Goal: Task Accomplishment & Management: Manage account settings

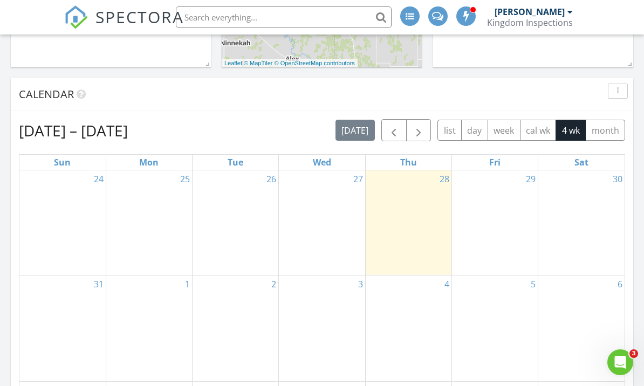
scroll to position [587, 0]
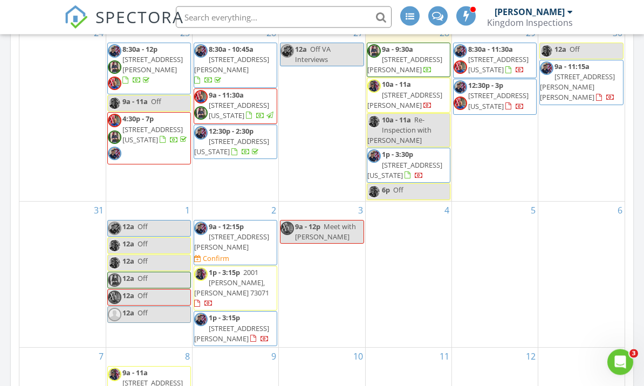
scroll to position [719, 0]
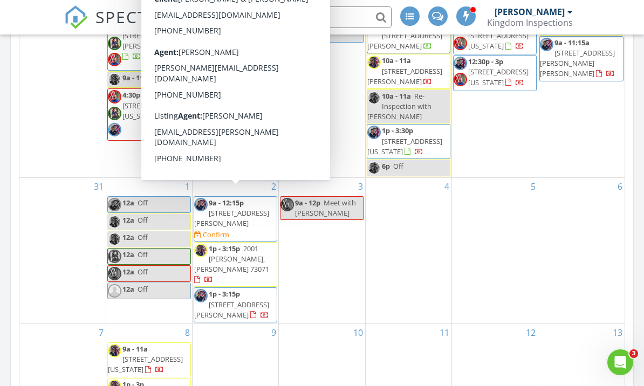
click at [263, 210] on span "1901 E 15th St, Chandler 74834" at bounding box center [231, 218] width 75 height 20
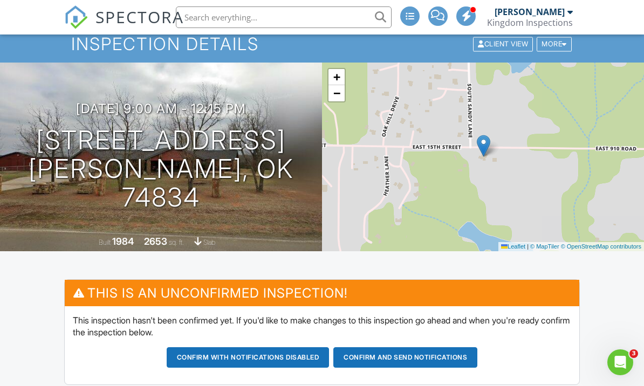
scroll to position [3, 0]
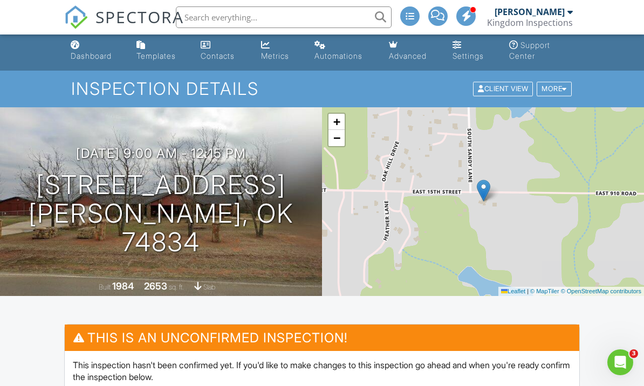
click at [216, 161] on h3 "09/02/2025 9:00 am - 12:15 pm" at bounding box center [161, 153] width 170 height 15
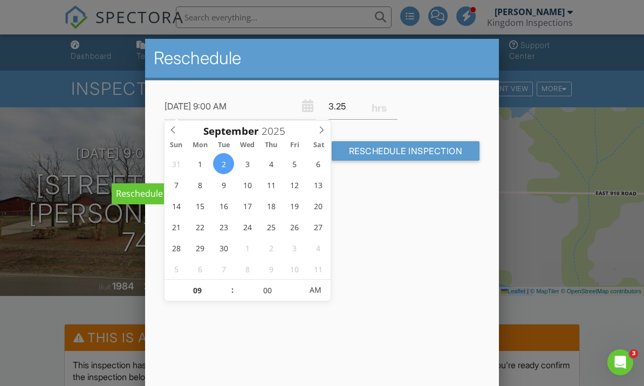
click at [180, 133] on span at bounding box center [174, 128] width 18 height 15
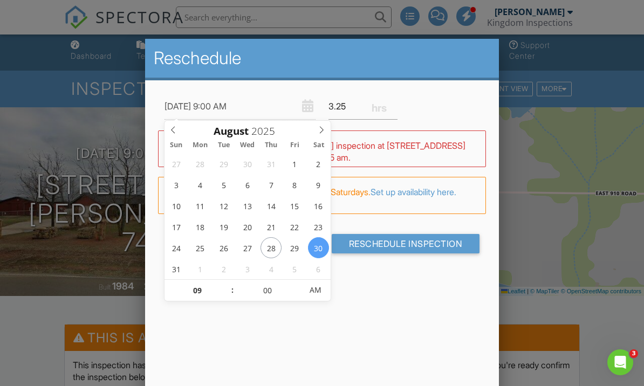
type input "[DATE] 9:00 AM"
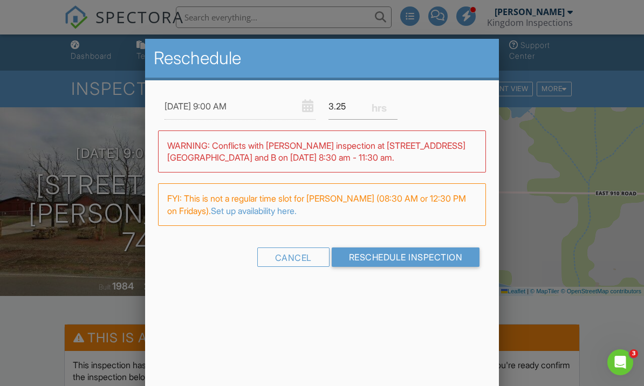
click at [394, 257] on input "Reschedule Inspection" at bounding box center [406, 257] width 148 height 19
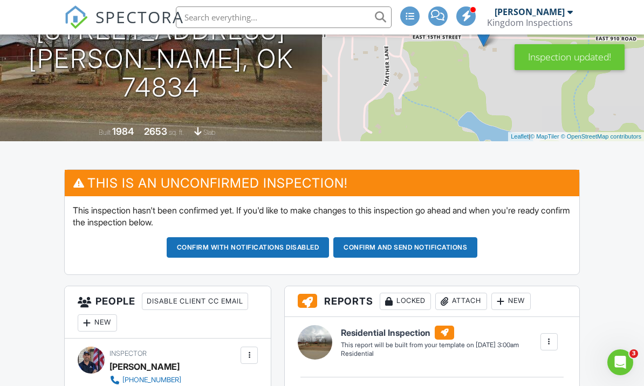
scroll to position [27, 0]
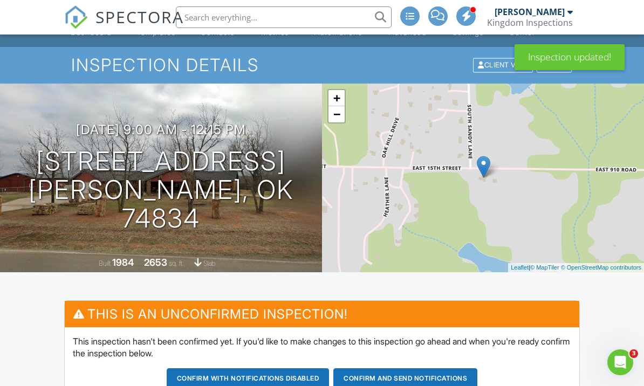
click at [208, 137] on h3 "08/29/2025 9:00 am - 12:15 pm" at bounding box center [161, 129] width 170 height 15
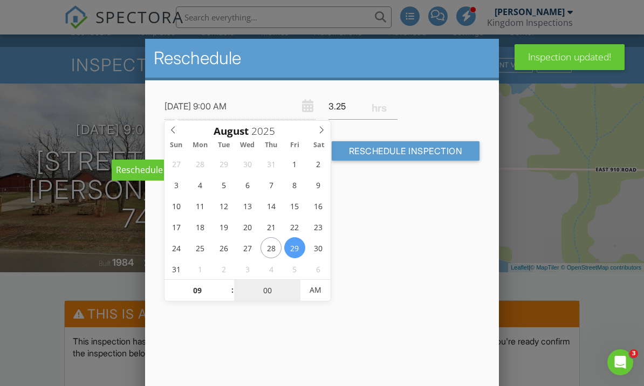
click at [261, 292] on input "00" at bounding box center [267, 291] width 66 height 22
type input "01"
type input "08/29/2025 9:01 AM"
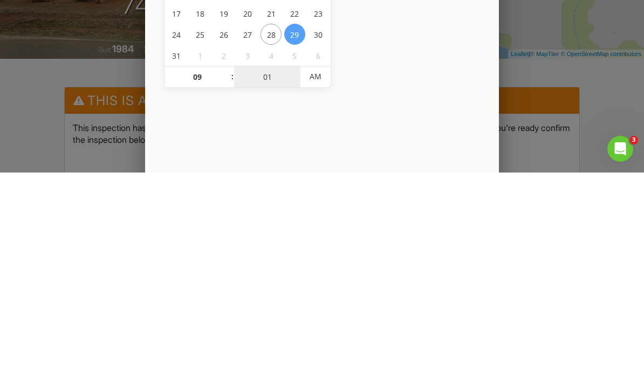
type input "15"
type input "08/29/2025 9:15 AM"
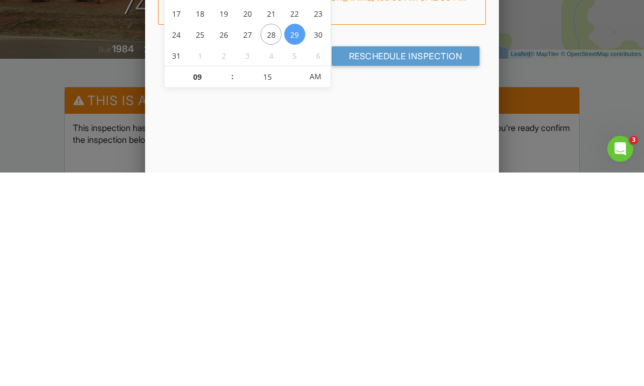
scroll to position [241, 0]
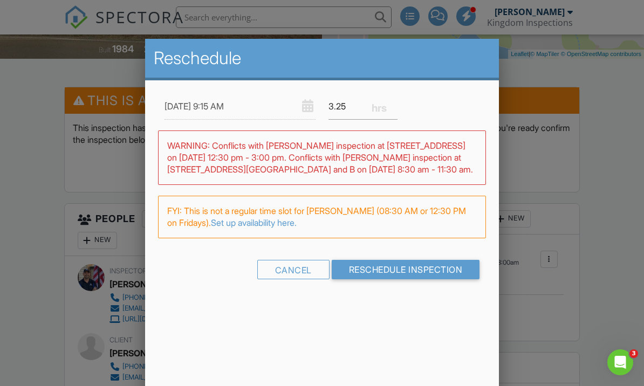
click at [40, 289] on div at bounding box center [322, 187] width 644 height 483
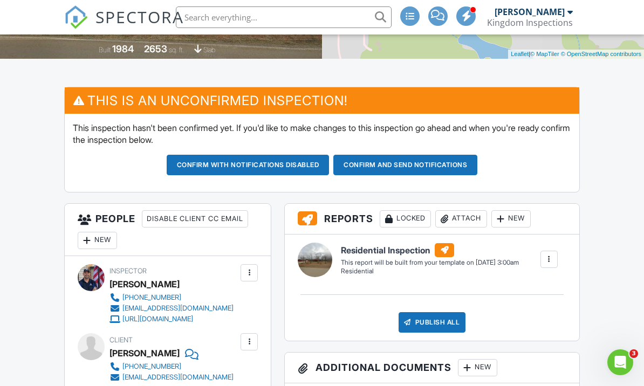
click at [241, 278] on div at bounding box center [249, 272] width 17 height 17
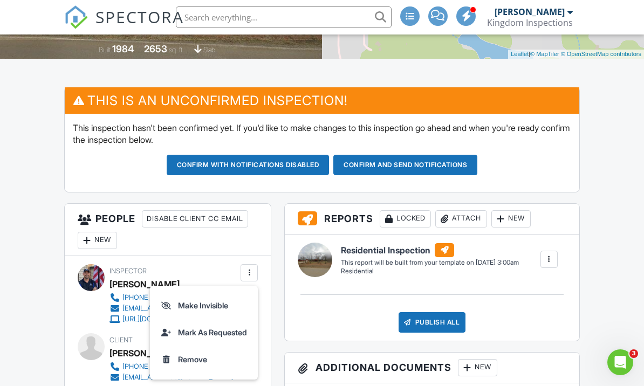
click at [205, 358] on li "Remove" at bounding box center [203, 359] width 95 height 27
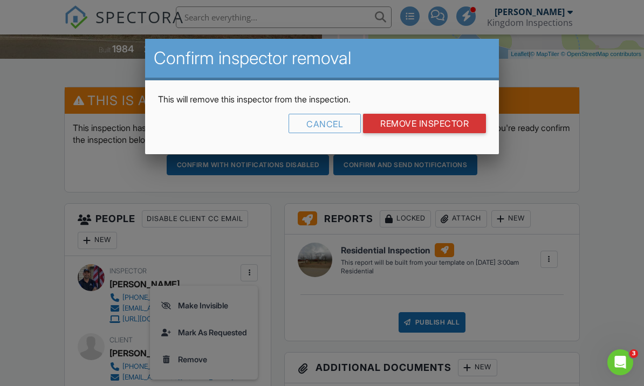
click at [427, 124] on input "Remove Inspector" at bounding box center [424, 123] width 123 height 19
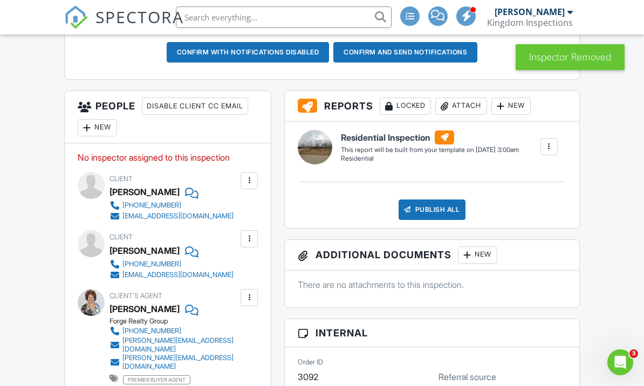
click at [106, 124] on div "New" at bounding box center [97, 127] width 39 height 17
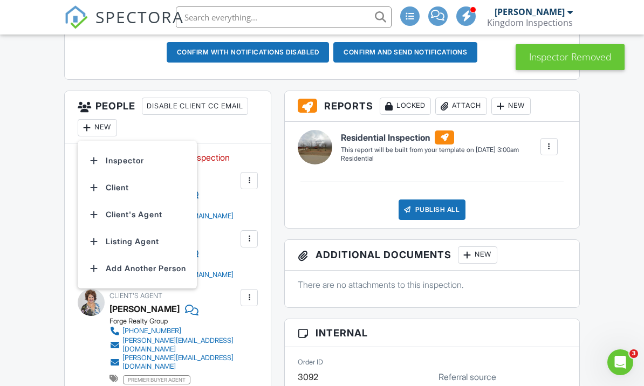
click at [97, 155] on div at bounding box center [93, 160] width 11 height 11
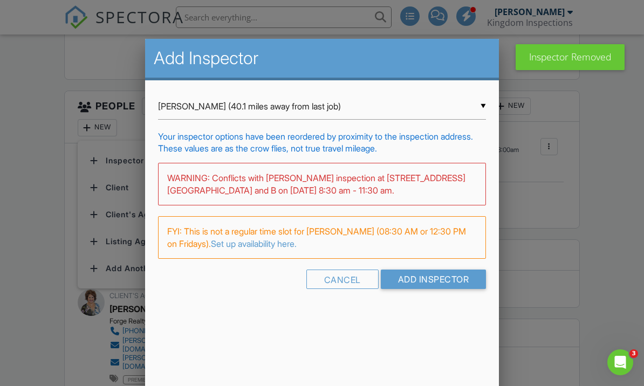
click at [335, 111] on input "George Carpenter (40.1 miles away from last job)" at bounding box center [322, 106] width 329 height 26
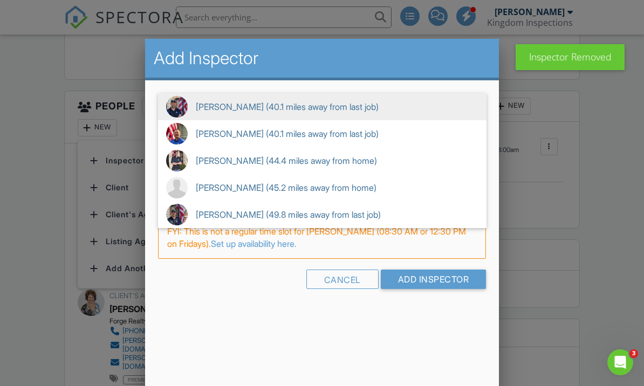
click at [277, 172] on span "Matthew Carpenter (44.4 miles away from home)" at bounding box center [322, 160] width 329 height 27
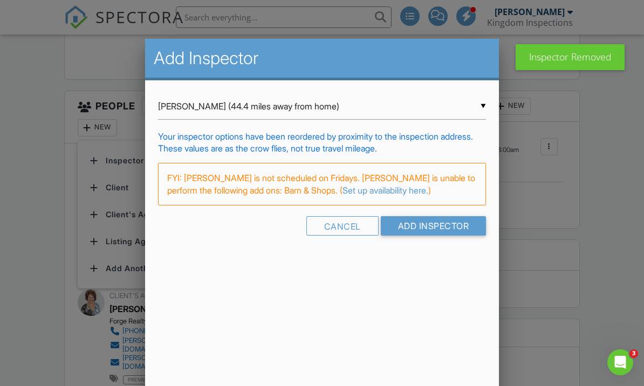
click at [395, 115] on input "Matthew Carpenter (44.4 miles away from home)" at bounding box center [322, 106] width 329 height 26
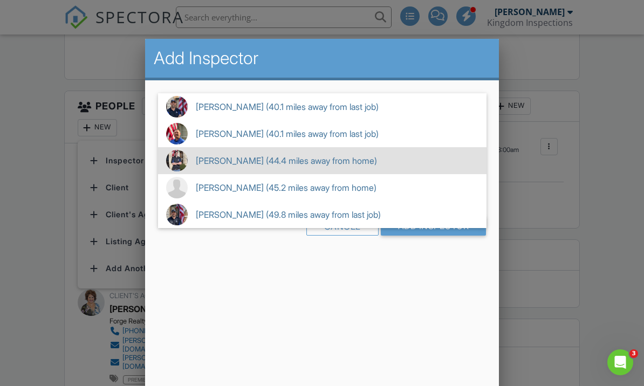
click at [263, 217] on span "Seth Kaplan (49.8 miles away from last job)" at bounding box center [322, 214] width 329 height 27
type input "Seth Kaplan (49.8 miles away from last job)"
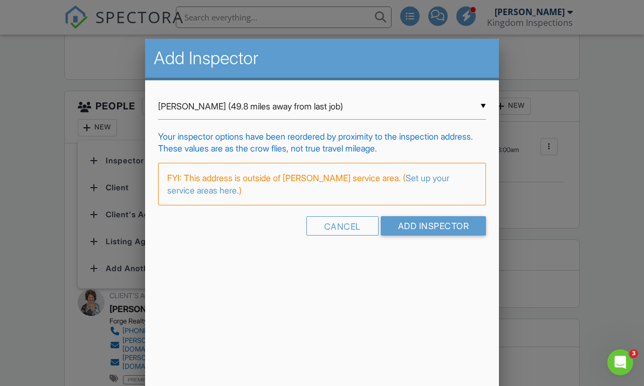
click at [440, 236] on input "Add Inspector" at bounding box center [434, 225] width 106 height 19
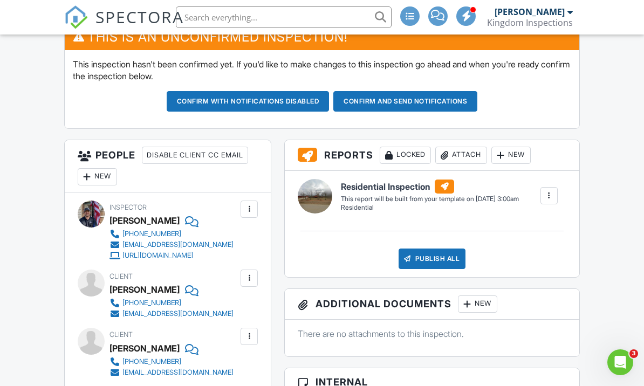
scroll to position [264, 0]
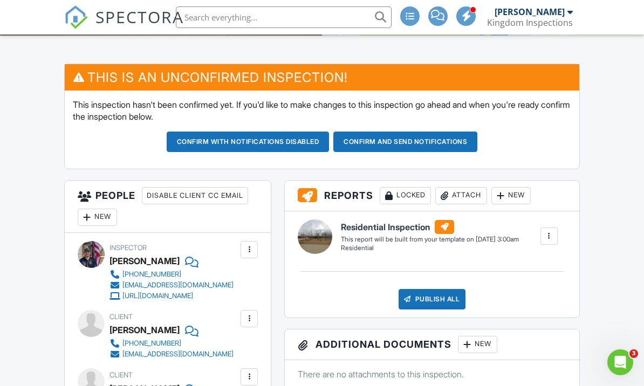
click at [105, 209] on div "New" at bounding box center [97, 217] width 39 height 17
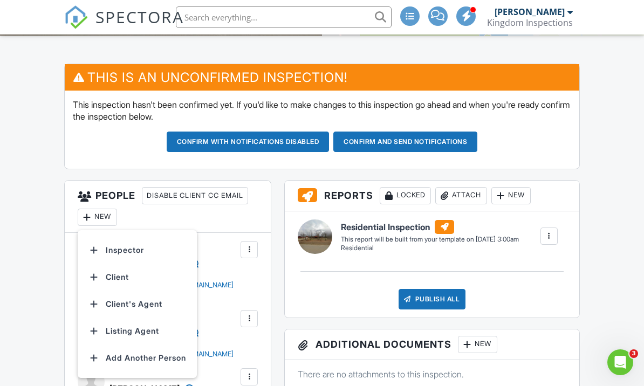
click at [101, 247] on li "Inspector" at bounding box center [137, 250] width 106 height 27
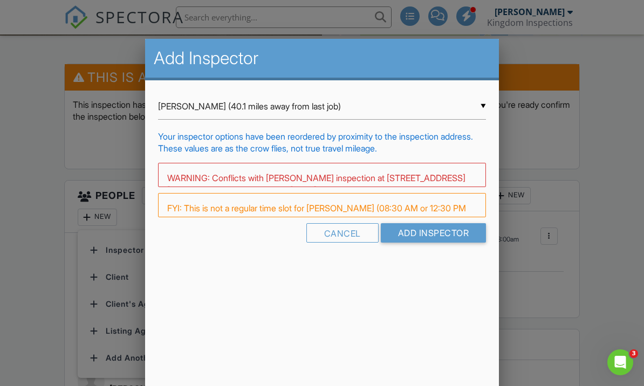
click at [270, 104] on input "George Carpenter (40.1 miles away from last job)" at bounding box center [322, 106] width 329 height 26
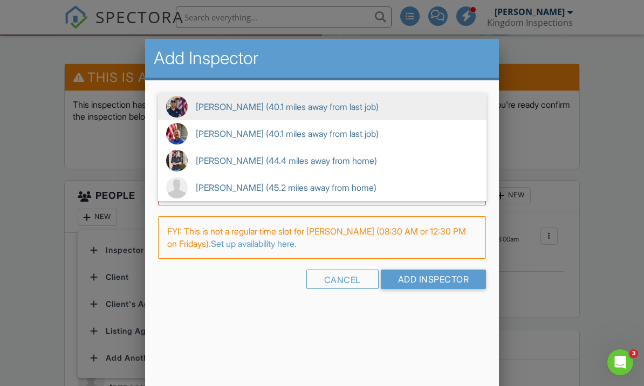
click at [265, 169] on span "Matthew Carpenter (44.4 miles away from home)" at bounding box center [322, 160] width 329 height 27
type input "Matthew Carpenter (44.4 miles away from home)"
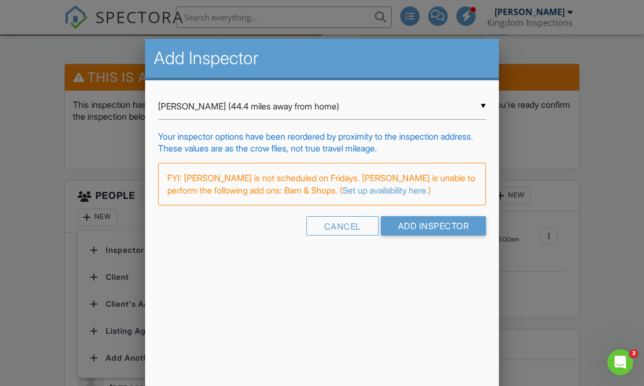
click at [436, 236] on input "Add Inspector" at bounding box center [434, 225] width 106 height 19
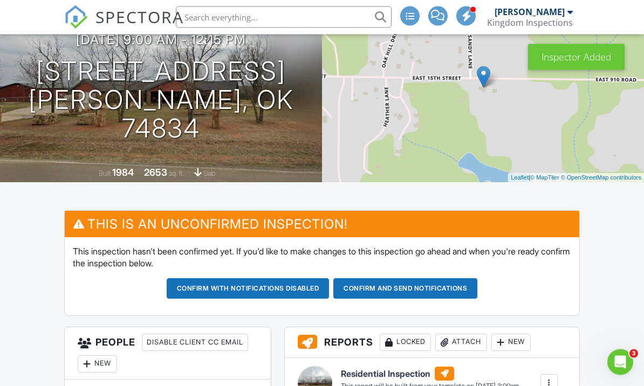
scroll to position [117, 0]
click at [219, 47] on h3 "[DATE] 9:00 am - 12:15 pm" at bounding box center [161, 39] width 170 height 15
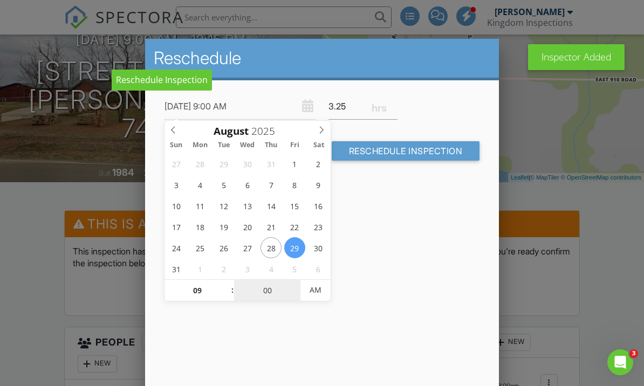
click at [263, 292] on input "00" at bounding box center [267, 291] width 66 height 22
type input "01"
type input "[DATE] 9:01 AM"
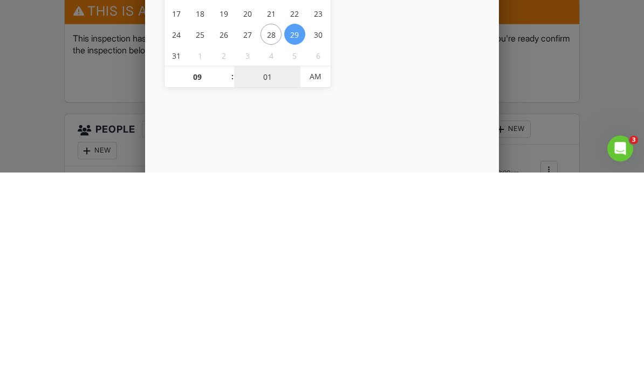
type input "15"
type input "[DATE] 9:15 AM"
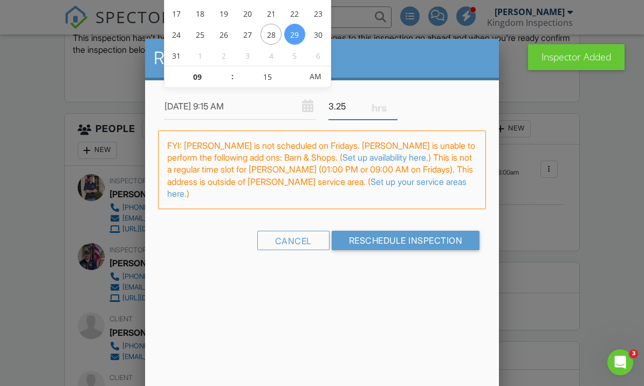
click at [396, 93] on input "3.25" at bounding box center [363, 106] width 69 height 26
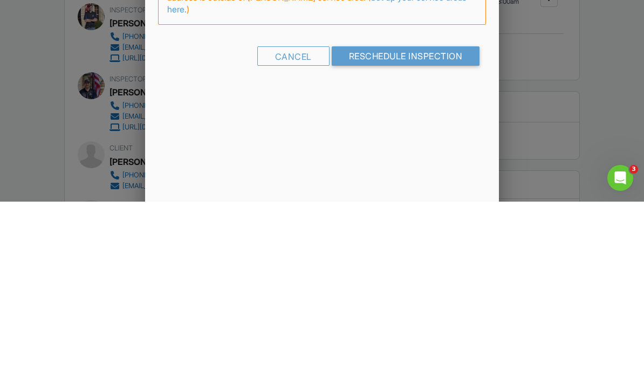
click at [430, 231] on input "Reschedule Inspection" at bounding box center [406, 240] width 148 height 19
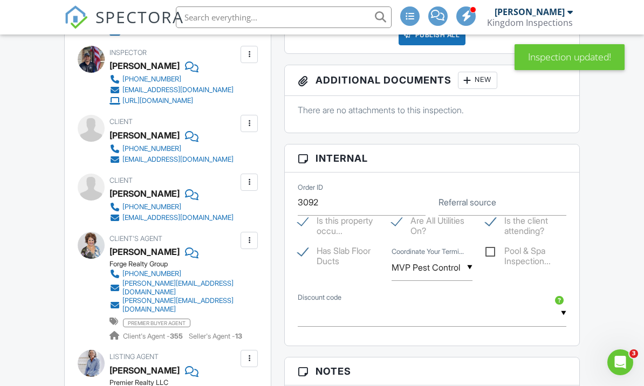
scroll to position [410, 0]
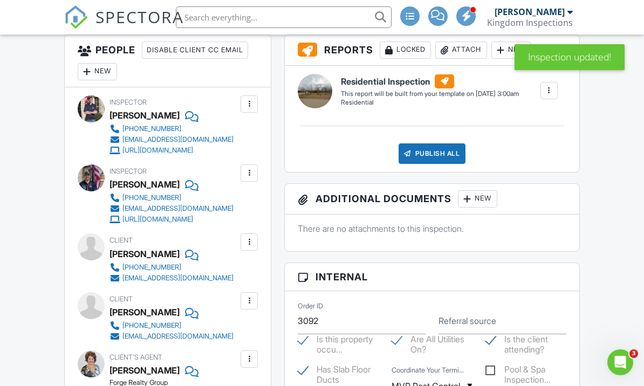
click at [256, 175] on div at bounding box center [249, 173] width 17 height 17
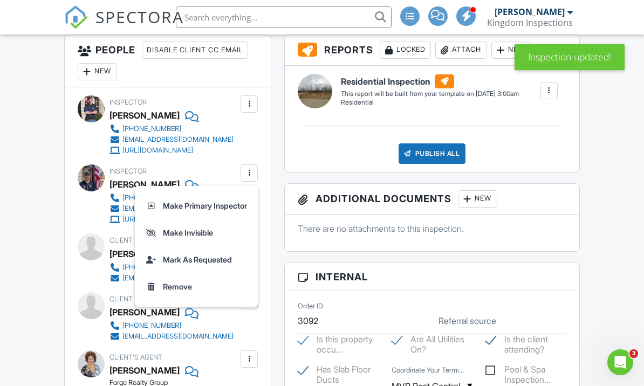
click at [223, 209] on li "Make Primary Inspector" at bounding box center [196, 206] width 110 height 27
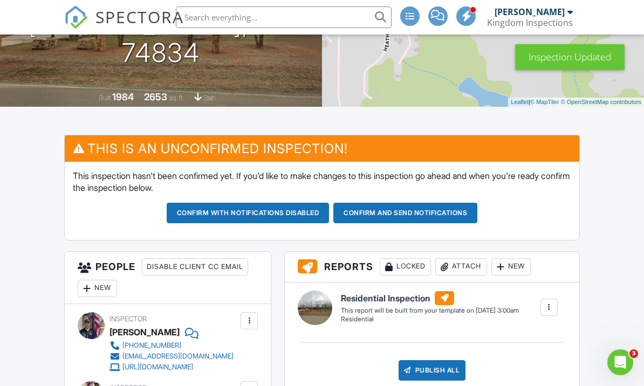
click at [330, 209] on button "Confirm and send notifications" at bounding box center [248, 213] width 163 height 21
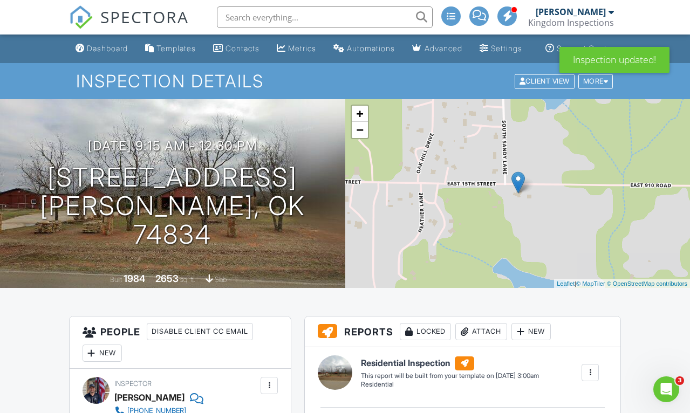
click at [96, 53] on div "Dashboard" at bounding box center [107, 48] width 41 height 9
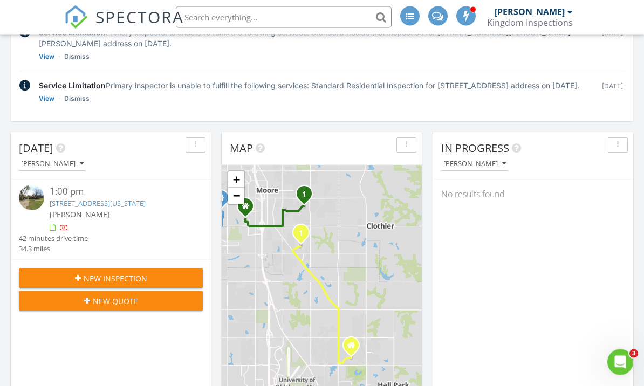
scroll to position [183, 0]
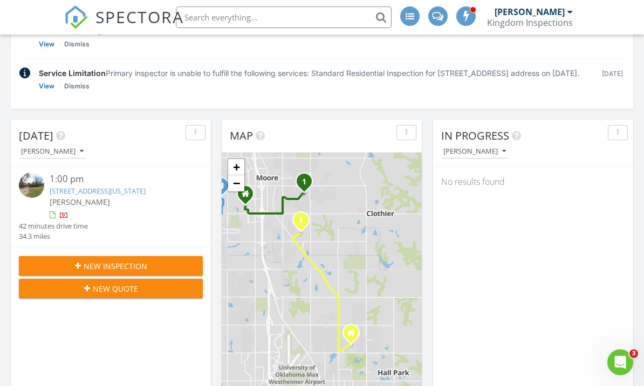
click at [146, 208] on div "[PERSON_NAME]" at bounding box center [119, 201] width 138 height 11
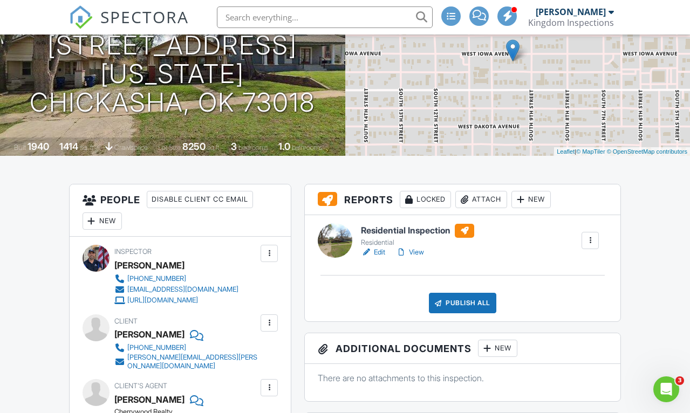
click at [106, 230] on div "New" at bounding box center [102, 221] width 39 height 17
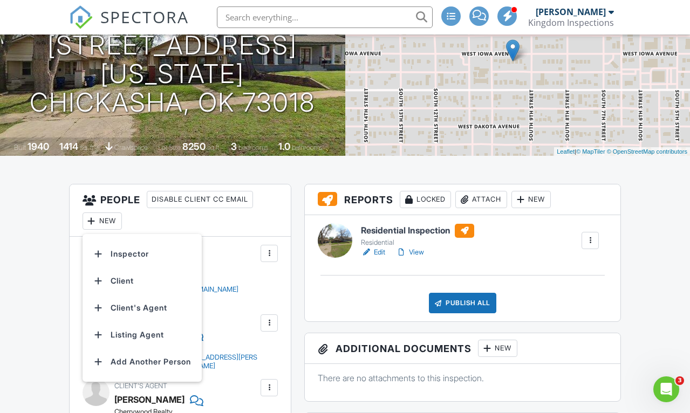
click at [141, 268] on li "Inspector" at bounding box center [142, 254] width 106 height 27
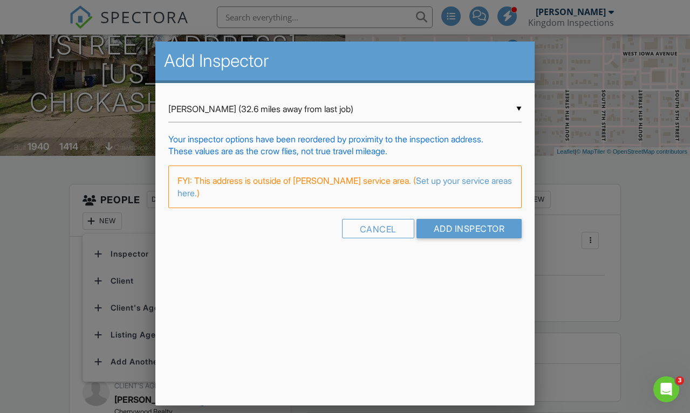
click at [295, 120] on input "Seth Kaplan (32.6 miles away from last job)" at bounding box center [344, 109] width 353 height 26
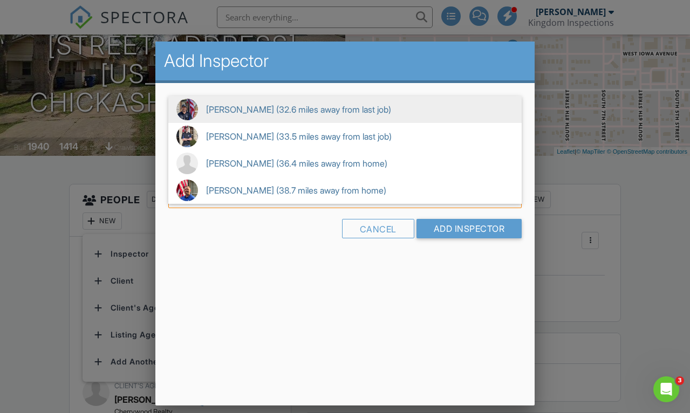
click at [292, 188] on span "Travis Haberman (38.7 miles away from home)" at bounding box center [344, 190] width 353 height 27
type input "Travis Haberman (38.7 miles away from home)"
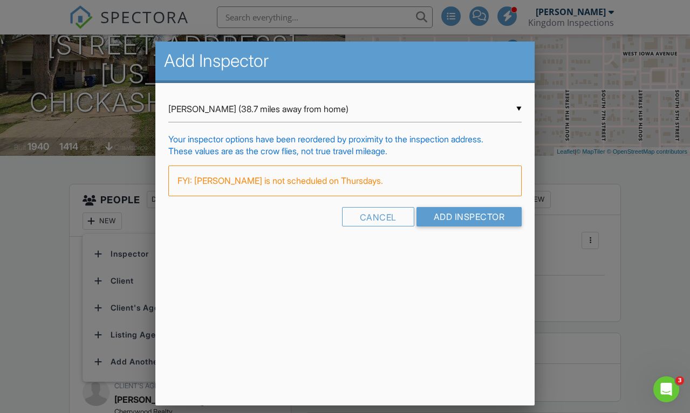
click at [488, 220] on input "Add Inspector" at bounding box center [470, 216] width 106 height 19
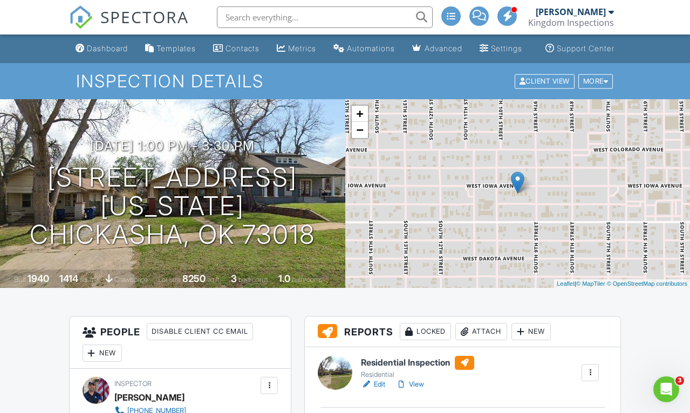
click at [87, 53] on div "Dashboard" at bounding box center [107, 48] width 41 height 9
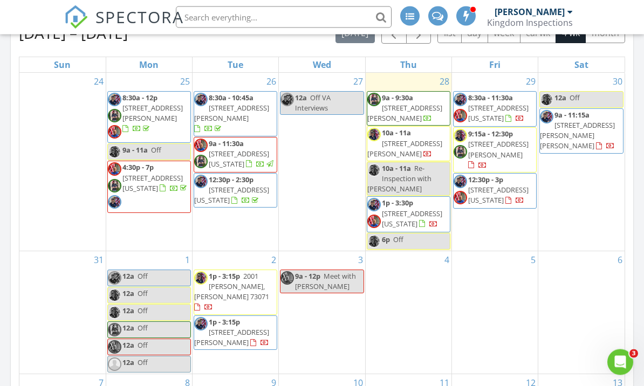
scroll to position [646, 0]
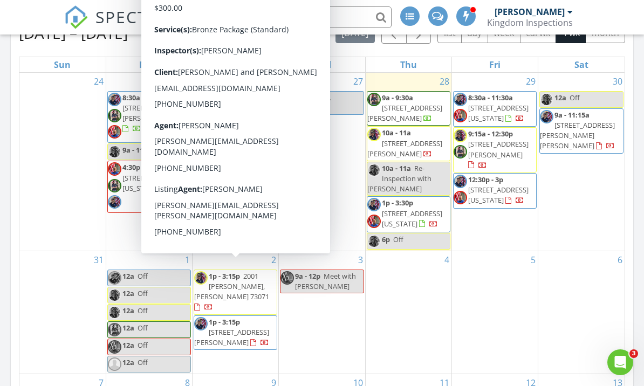
click at [257, 283] on span "2001 [PERSON_NAME], [PERSON_NAME] 73071" at bounding box center [231, 286] width 75 height 30
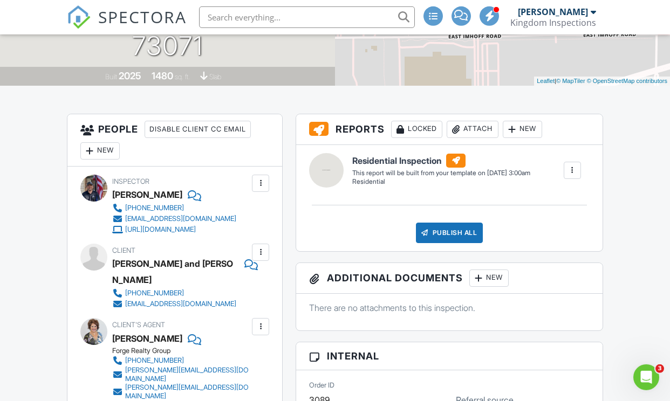
click at [261, 188] on div at bounding box center [260, 183] width 17 height 17
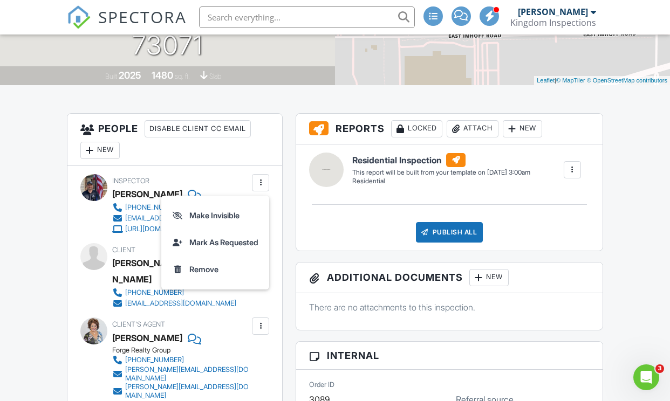
click at [213, 267] on li "Remove" at bounding box center [215, 269] width 95 height 27
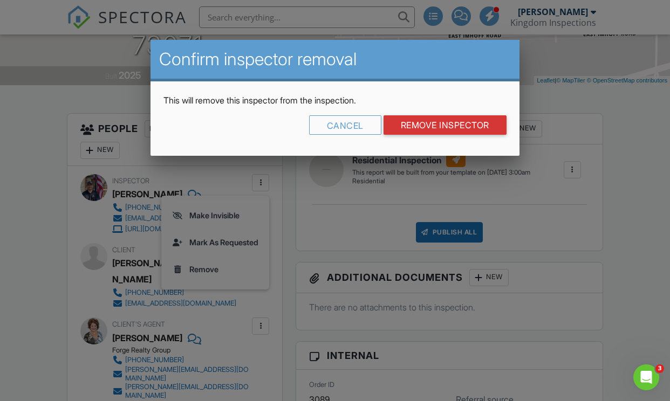
click at [465, 132] on input "Remove Inspector" at bounding box center [445, 124] width 123 height 19
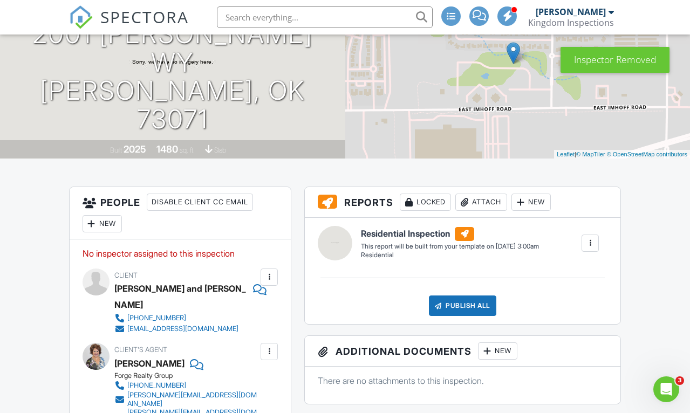
click at [104, 233] on div "New" at bounding box center [102, 223] width 39 height 17
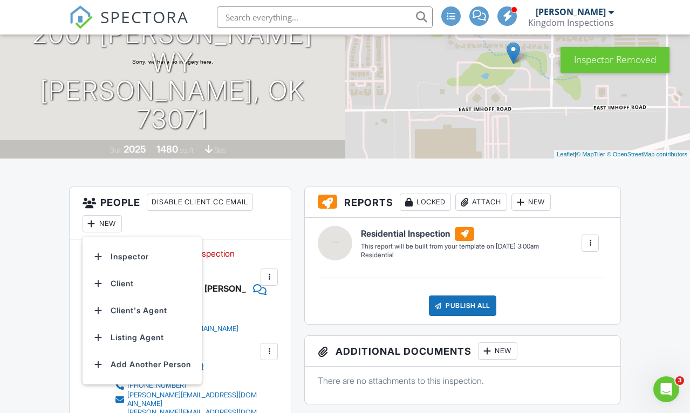
click at [114, 260] on li "Inspector" at bounding box center [142, 256] width 106 height 27
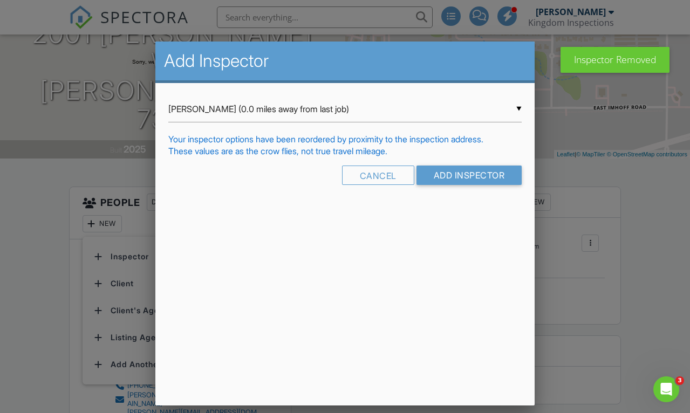
click at [205, 114] on input "[PERSON_NAME] (0.0 miles away from last job)" at bounding box center [344, 109] width 353 height 26
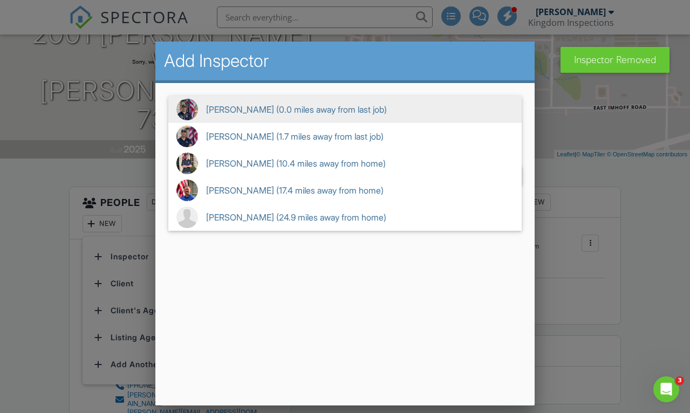
click at [213, 149] on span "George Carpenter (1.7 miles away from last job)" at bounding box center [344, 136] width 353 height 27
type input "George Carpenter (1.7 miles away from last job)"
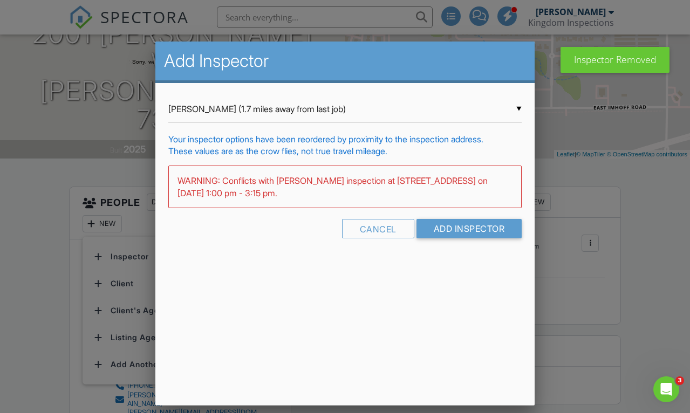
click at [468, 239] on input "Add Inspector" at bounding box center [470, 228] width 106 height 19
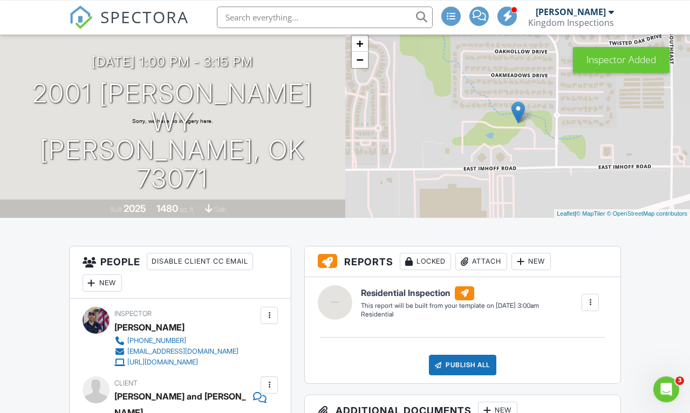
scroll to position [70, 0]
click at [233, 69] on h3 "[DATE] 1:00 pm - 3:15 pm" at bounding box center [172, 62] width 161 height 15
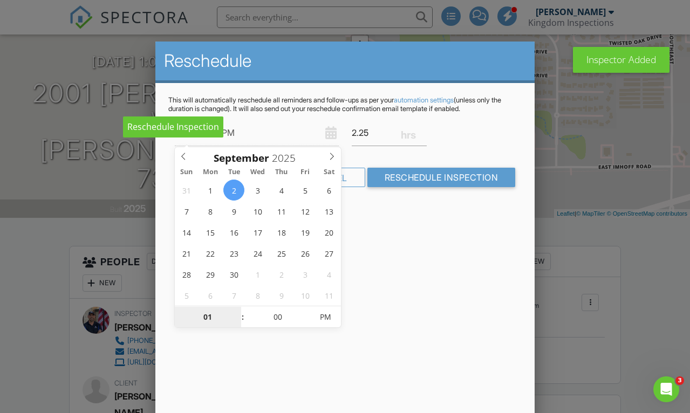
click at [216, 313] on input "01" at bounding box center [208, 318] width 66 height 22
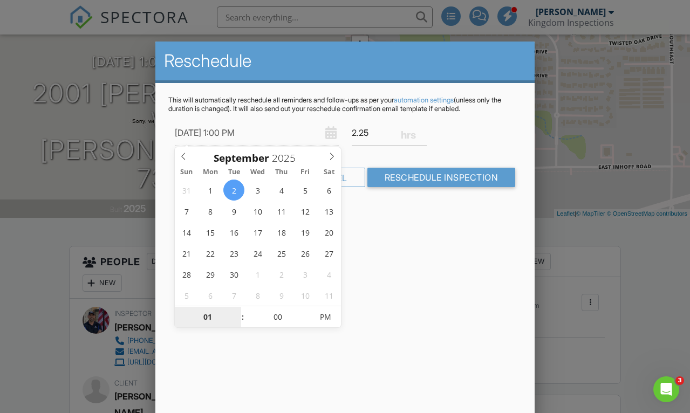
type input "04"
type input "09/02/2025 4:00 PM"
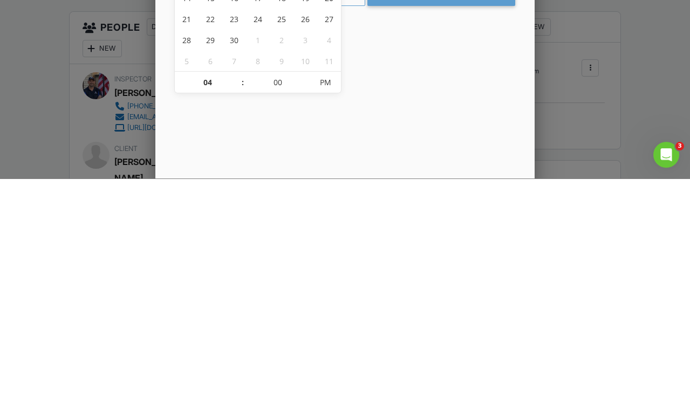
scroll to position [305, 0]
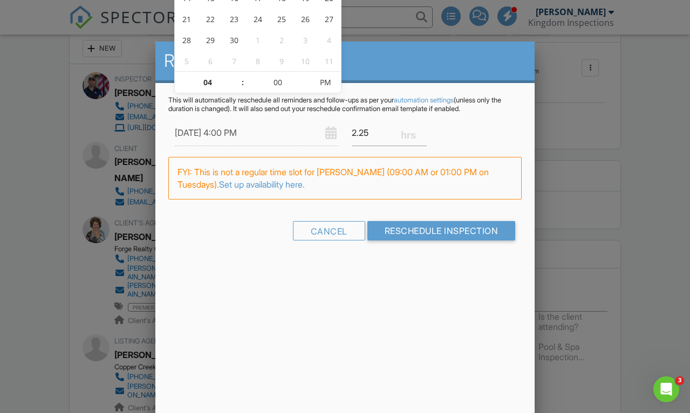
click at [452, 230] on input "Reschedule Inspection" at bounding box center [441, 230] width 148 height 19
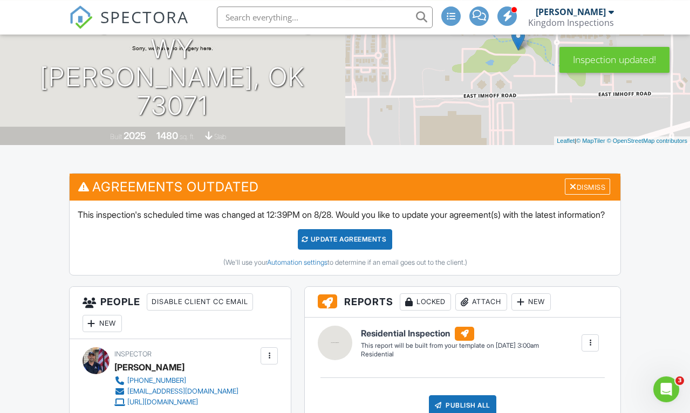
scroll to position [142, 0]
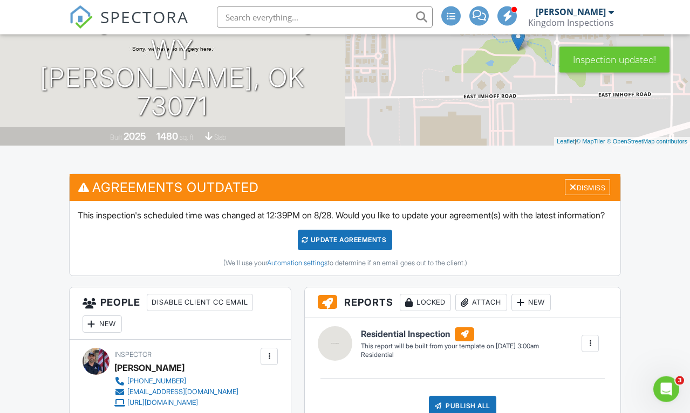
click at [360, 250] on div "Update Agreements" at bounding box center [345, 240] width 94 height 21
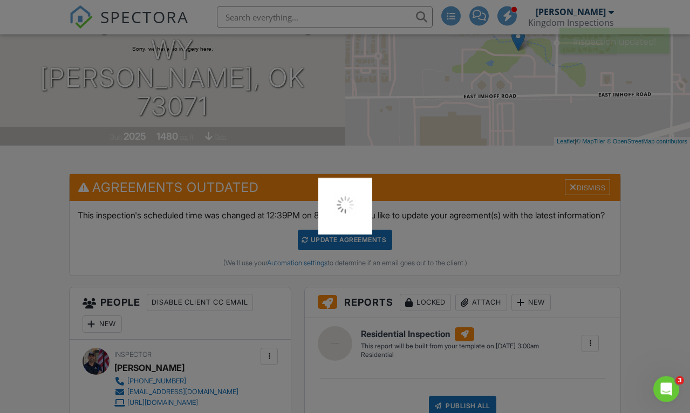
click at [362, 220] on div at bounding box center [345, 206] width 54 height 57
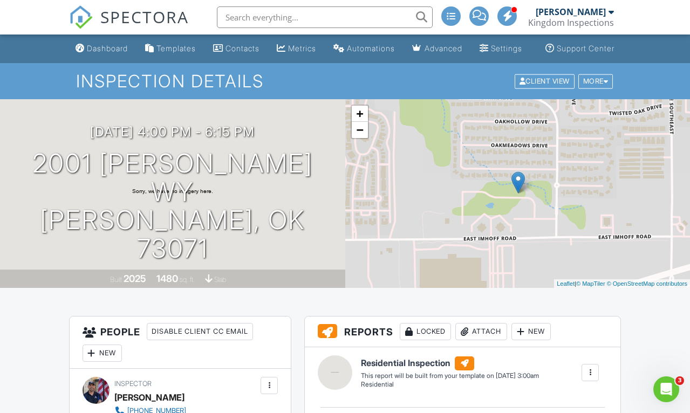
click at [88, 53] on div "Dashboard" at bounding box center [107, 48] width 41 height 9
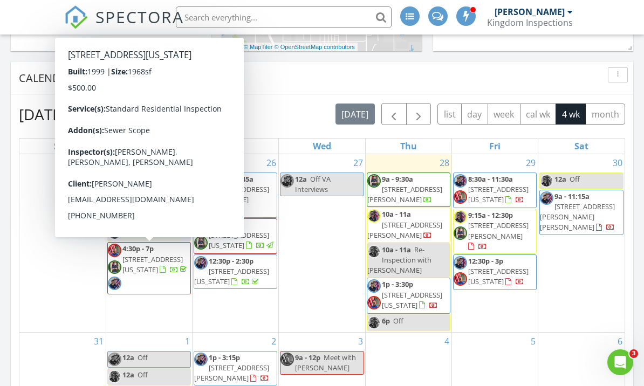
scroll to position [564, 0]
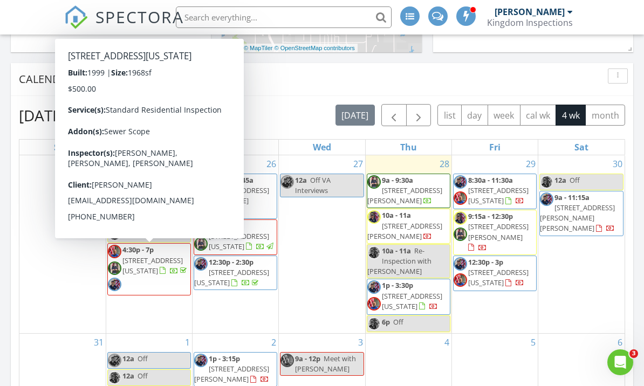
click at [147, 276] on span "2212 SW 135th Pl , Oklahoma City 73170" at bounding box center [152, 266] width 60 height 20
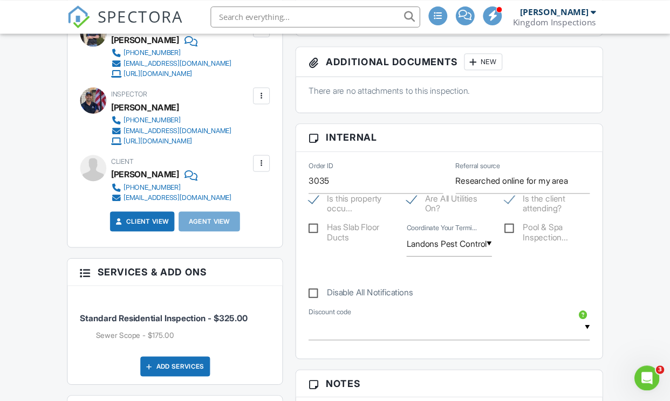
scroll to position [435, 0]
